Goal: Navigation & Orientation: Find specific page/section

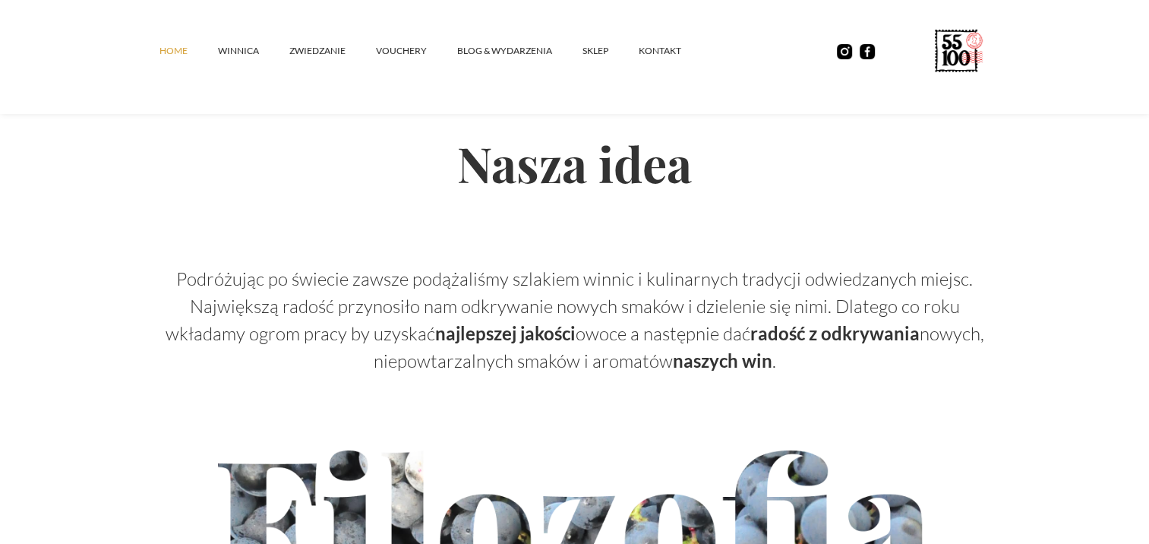
scroll to position [4494, 0]
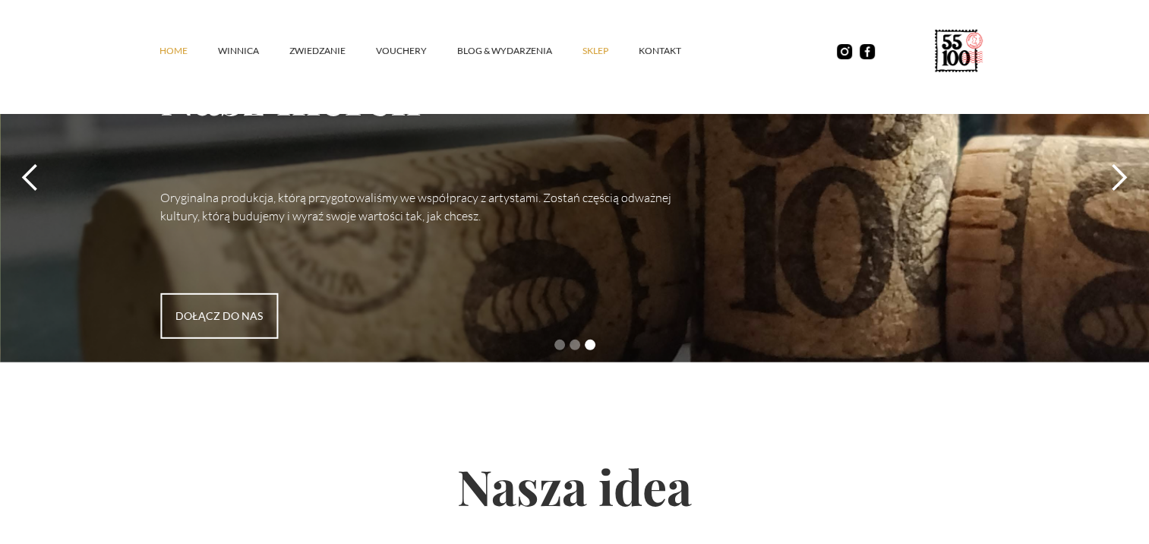
click at [604, 43] on link "SKLEP" at bounding box center [610, 51] width 56 height 46
